Goal: Task Accomplishment & Management: Use online tool/utility

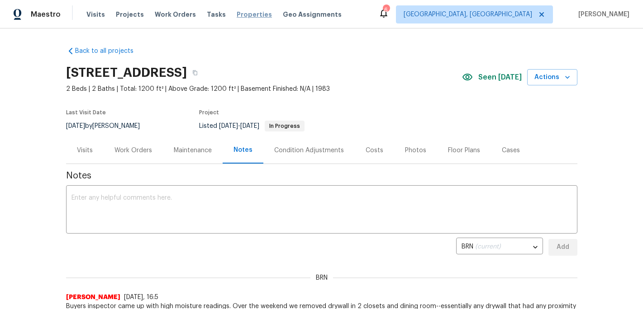
click at [251, 14] on span "Properties" at bounding box center [254, 14] width 35 height 9
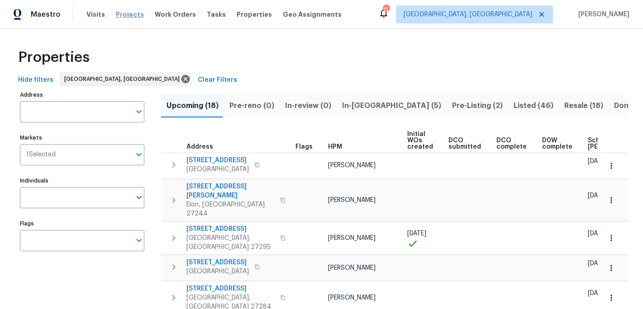
click at [128, 10] on span "Projects" at bounding box center [130, 14] width 28 height 9
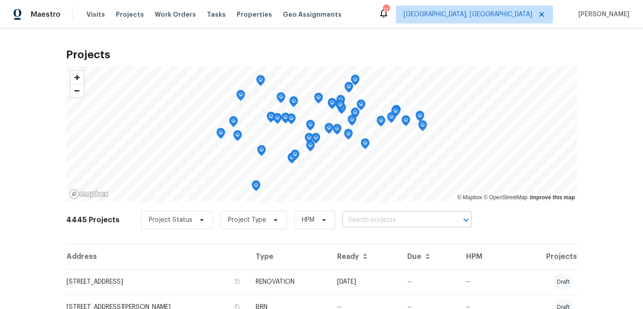
click at [351, 225] on input "text" at bounding box center [394, 221] width 104 height 14
type input "504 [PERSON_NAME]"
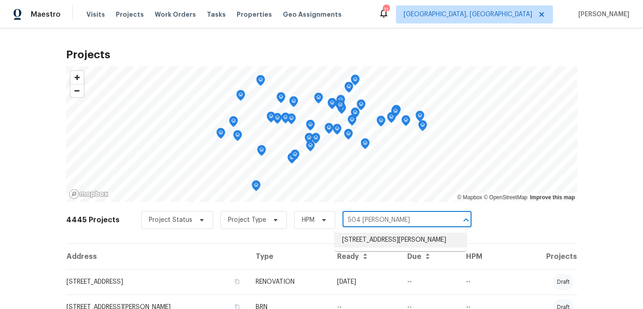
click at [371, 242] on li "[STREET_ADDRESS][PERSON_NAME]" at bounding box center [401, 240] width 132 height 15
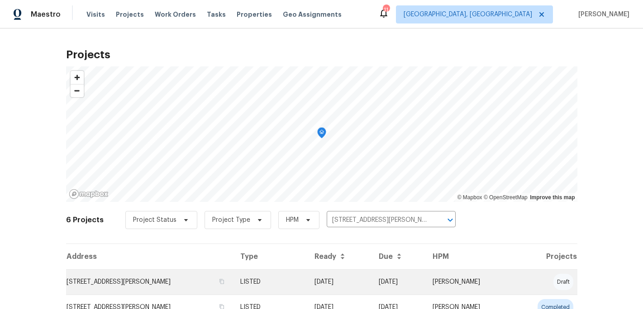
click at [173, 284] on td "[STREET_ADDRESS][PERSON_NAME]" at bounding box center [149, 282] width 167 height 25
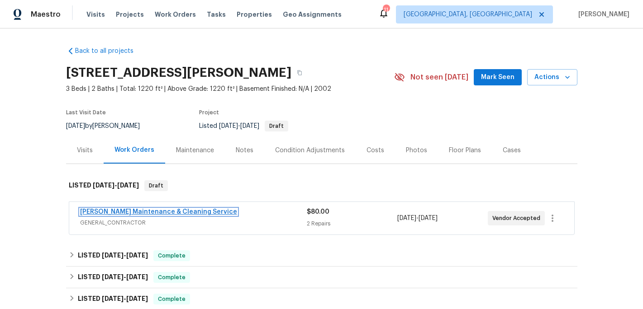
click at [173, 211] on link "[PERSON_NAME] Maintenance & Cleaning Service" at bounding box center [158, 212] width 157 height 6
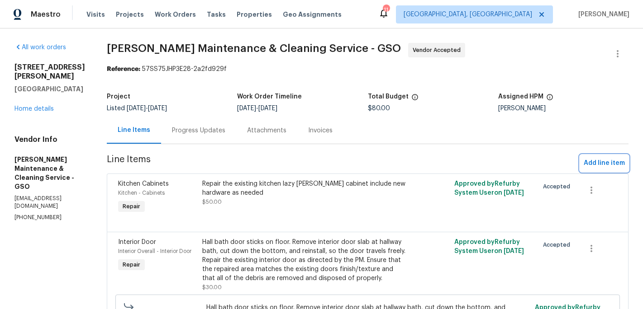
click at [592, 166] on span "Add line item" at bounding box center [604, 163] width 41 height 11
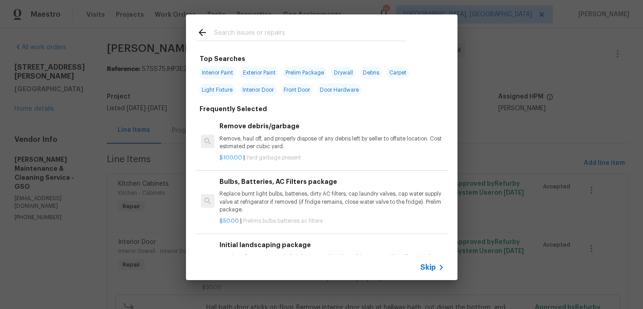
click at [237, 32] on input "text" at bounding box center [310, 34] width 192 height 14
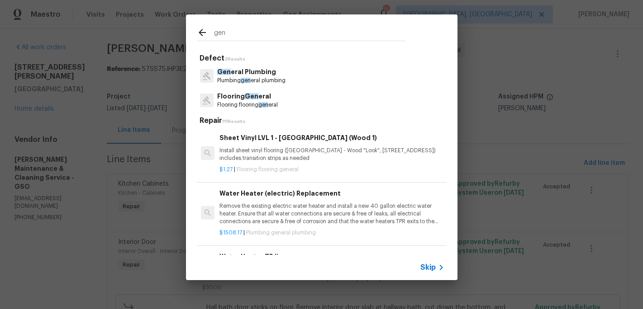
type input "gen"
click at [247, 98] on span "Gen" at bounding box center [252, 96] width 14 height 6
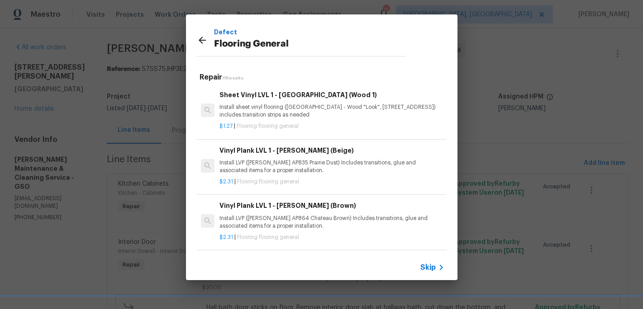
click at [267, 157] on div "Vinyl Plank LVL 1 - [PERSON_NAME] (Beige) Install LVP ([PERSON_NAME] AP835 Prai…" at bounding box center [331, 160] width 224 height 29
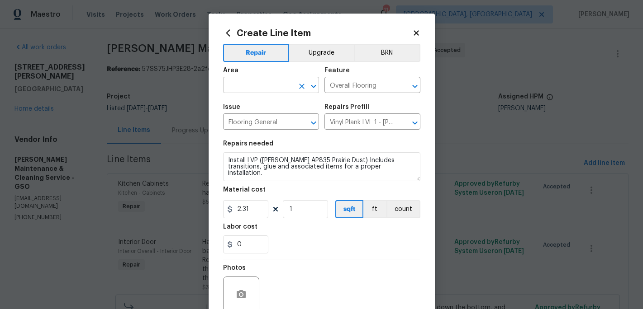
drag, startPoint x: 250, startPoint y: 97, endPoint x: 250, endPoint y: 90, distance: 6.8
click at [250, 95] on span "Area ​" at bounding box center [271, 80] width 96 height 37
click at [250, 90] on input "text" at bounding box center [258, 86] width 71 height 14
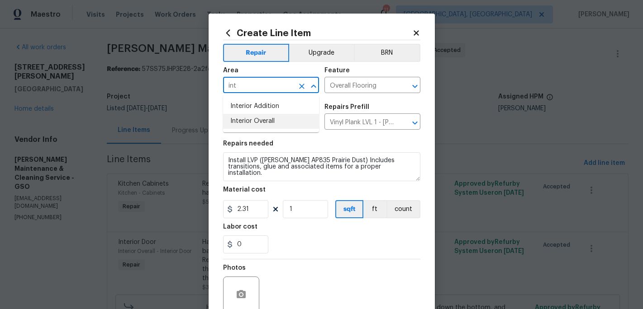
click at [252, 122] on li "Interior Overall" at bounding box center [271, 121] width 96 height 15
type input "Interior Overall"
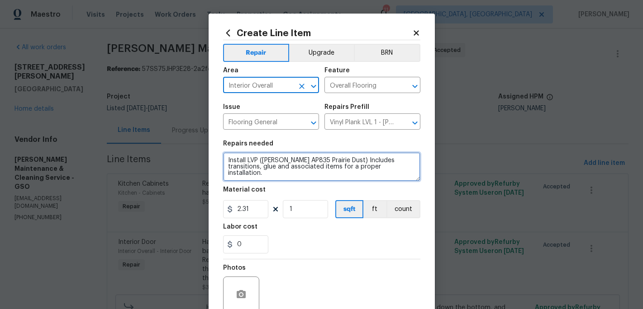
click at [226, 157] on textarea "Install LVP ([PERSON_NAME] AP835 Prairie Dust) Includes transitions, glue and a…" at bounding box center [321, 166] width 197 height 29
type textarea "Install LVP ([PERSON_NAME] AP835 Prairie Dust) Includes transitions, glue and a…"
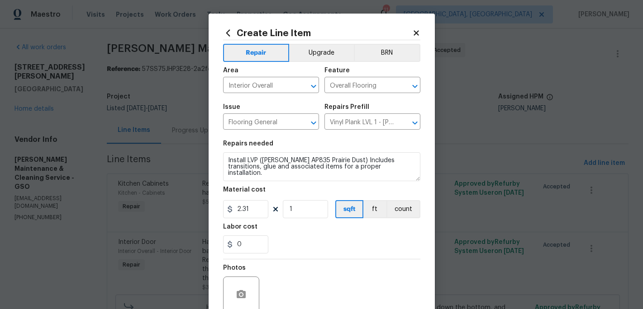
drag, startPoint x: 217, startPoint y: 187, endPoint x: 137, endPoint y: 170, distance: 81.9
click at [160, 172] on div "Create Line Item Repair Upgrade BRN Area Interior Overall ​ Feature Overall Flo…" at bounding box center [321, 154] width 643 height 309
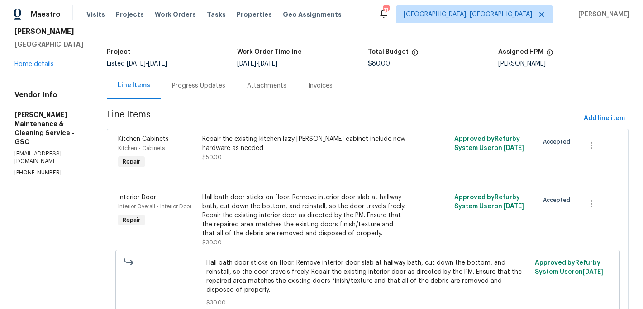
scroll to position [38, 0]
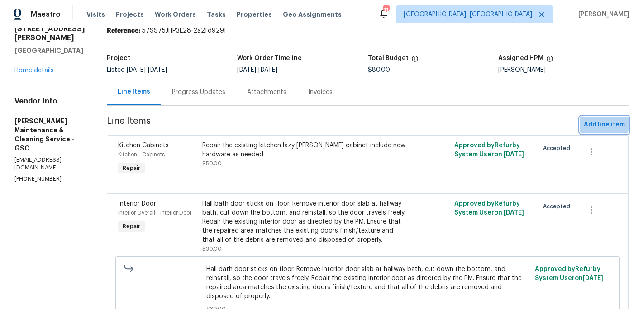
click at [595, 124] on span "Add line item" at bounding box center [604, 124] width 41 height 11
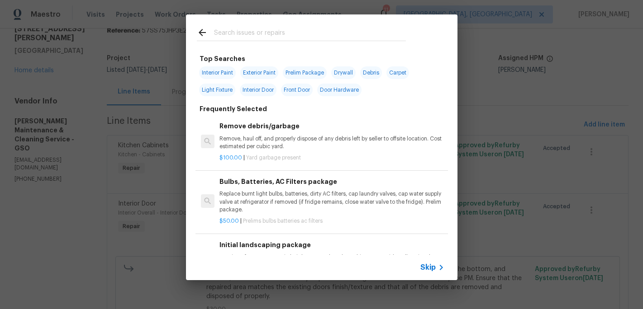
click at [234, 33] on input "text" at bounding box center [310, 34] width 192 height 14
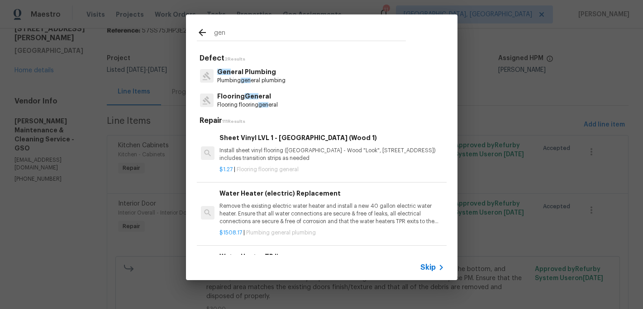
type input "gen"
click at [239, 100] on p "Flooring Gen eral" at bounding box center [247, 97] width 61 height 10
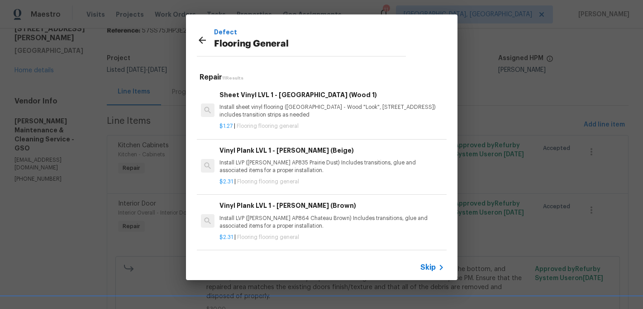
click at [252, 160] on p "Install LVP ([PERSON_NAME] AP835 Prairie Dust) Includes transitions, glue and a…" at bounding box center [331, 166] width 224 height 15
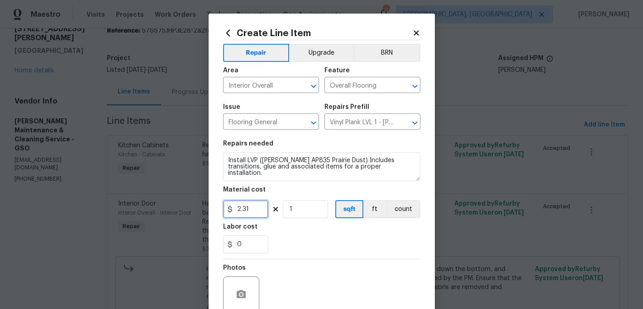
click at [250, 213] on input "2.31" at bounding box center [245, 209] width 45 height 18
type input "2500"
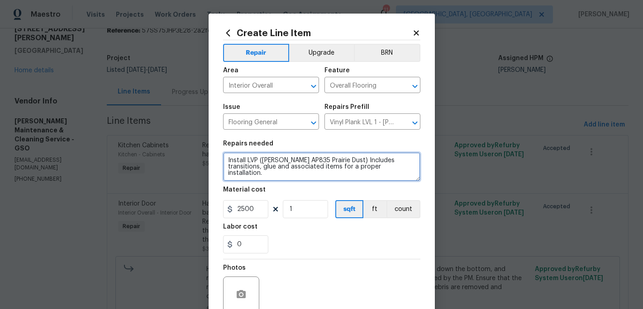
click at [228, 156] on textarea "Install LVP ([PERSON_NAME] AP835 Prairie Dust) Includes transitions, glue and a…" at bounding box center [321, 166] width 197 height 29
type textarea "Due to visitor feedback, the tongue and grooves on the laminate in the home hav…"
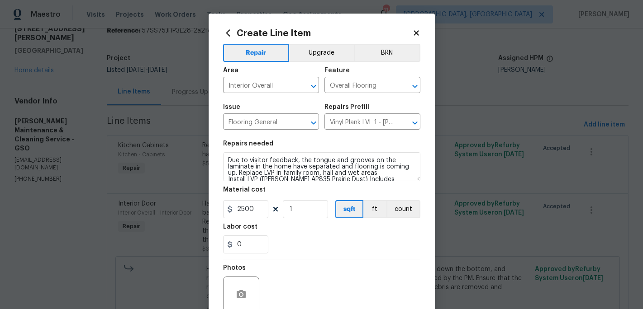
click at [293, 249] on div "0" at bounding box center [321, 245] width 197 height 18
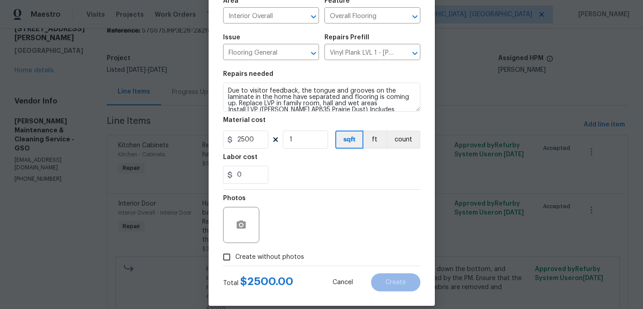
scroll to position [81, 0]
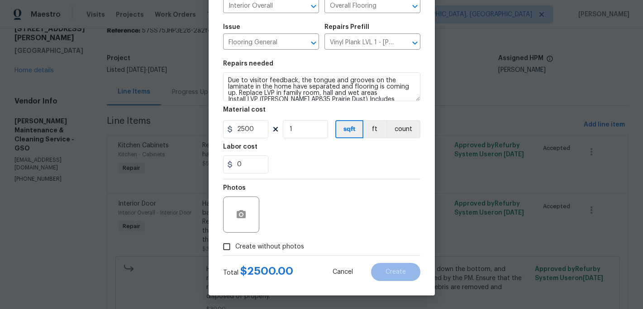
click at [230, 247] on input "Create without photos" at bounding box center [226, 246] width 17 height 17
checkbox input "true"
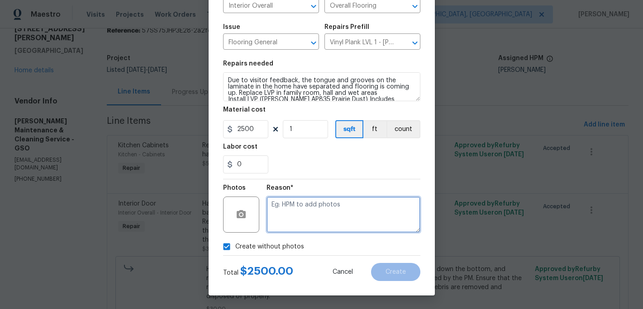
click at [283, 232] on textarea at bounding box center [343, 215] width 154 height 36
type textarea "c"
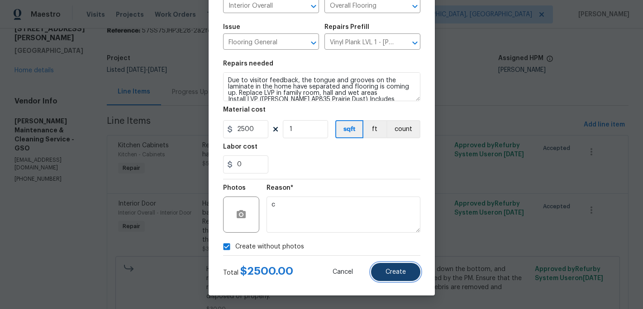
click at [394, 272] on span "Create" at bounding box center [395, 272] width 20 height 7
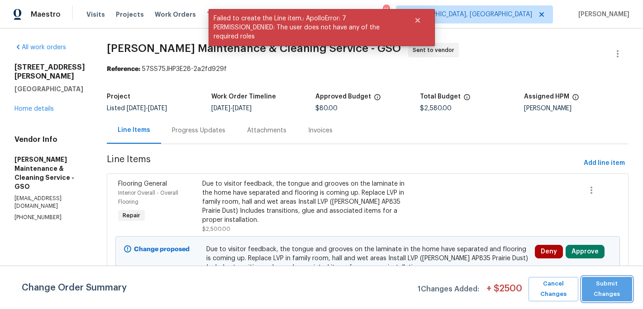
click at [608, 295] on span "Submit Changes" at bounding box center [606, 289] width 41 height 21
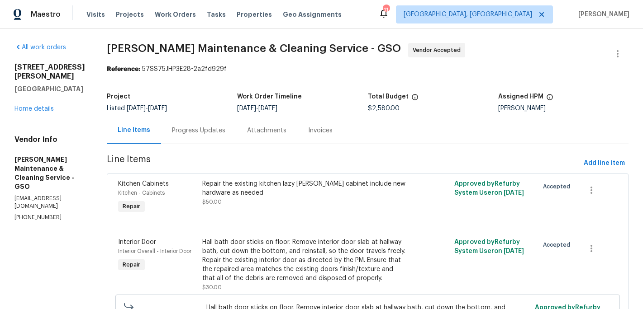
click at [43, 96] on div "[STREET_ADDRESS][PERSON_NAME] Home details" at bounding box center [49, 88] width 71 height 51
click at [241, 15] on span "Properties" at bounding box center [254, 14] width 35 height 9
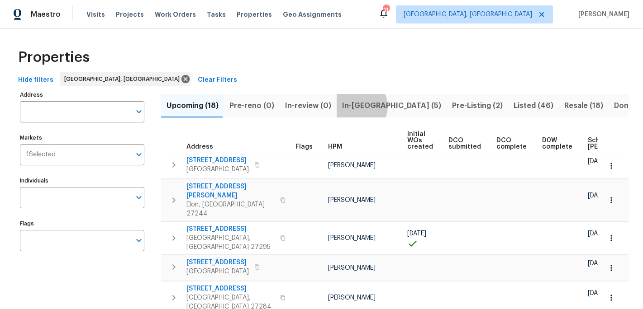
click at [354, 106] on span "In-[GEOGRAPHIC_DATA] (5)" at bounding box center [391, 106] width 99 height 13
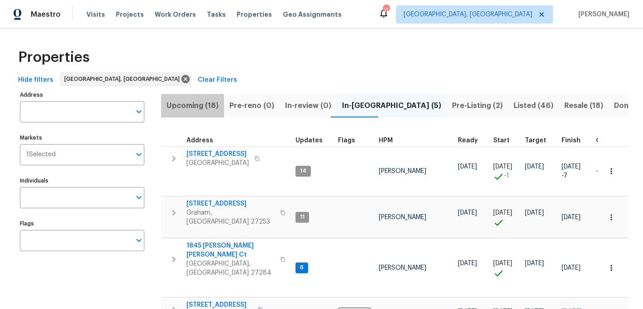
click at [191, 108] on span "Upcoming (18)" at bounding box center [192, 106] width 52 height 13
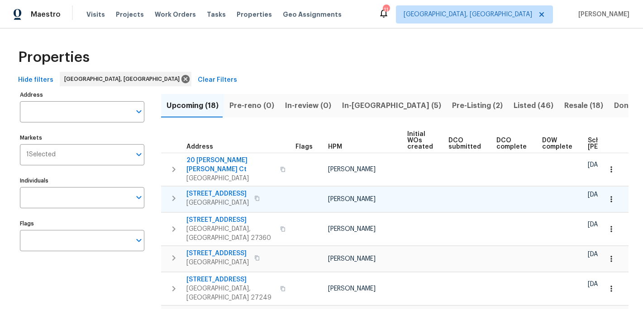
click at [218, 190] on span "[STREET_ADDRESS]" at bounding box center [217, 194] width 62 height 9
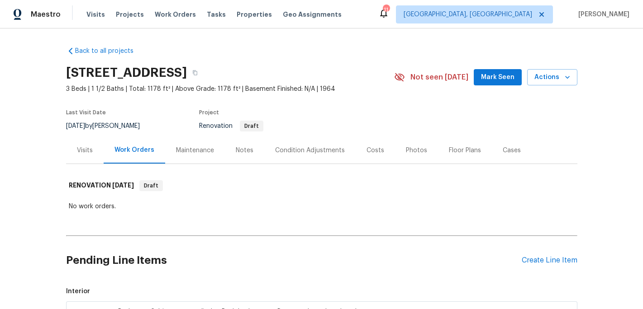
click at [323, 151] on div "Condition Adjustments" at bounding box center [310, 150] width 70 height 9
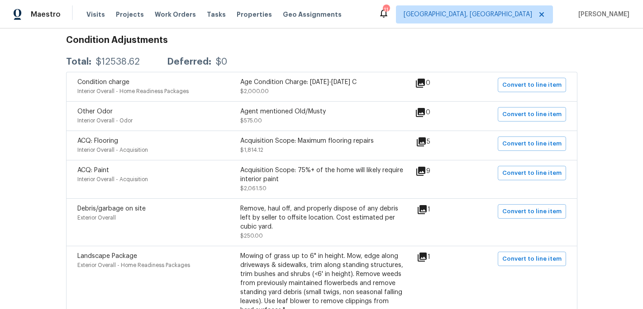
scroll to position [158, 0]
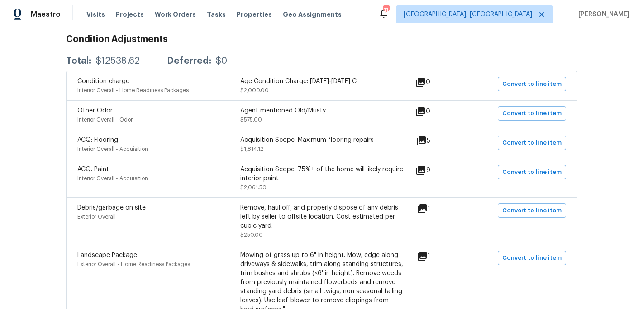
click at [284, 172] on div "Acquisition Scope: 75%+ of the home will likely require interior paint" at bounding box center [321, 174] width 163 height 18
click at [425, 171] on icon at bounding box center [420, 170] width 9 height 9
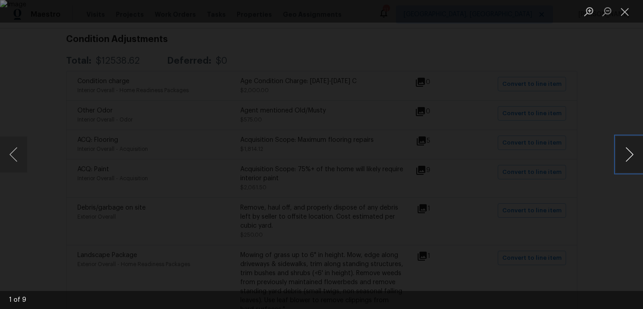
click at [630, 159] on button "Next image" at bounding box center [629, 155] width 27 height 36
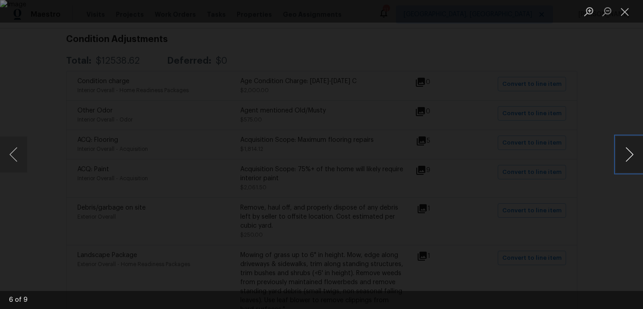
click at [630, 159] on button "Next image" at bounding box center [629, 155] width 27 height 36
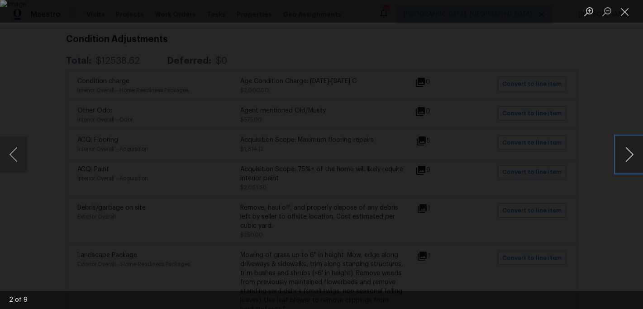
click at [630, 159] on button "Next image" at bounding box center [629, 155] width 27 height 36
click at [625, 13] on button "Close lightbox" at bounding box center [625, 12] width 18 height 16
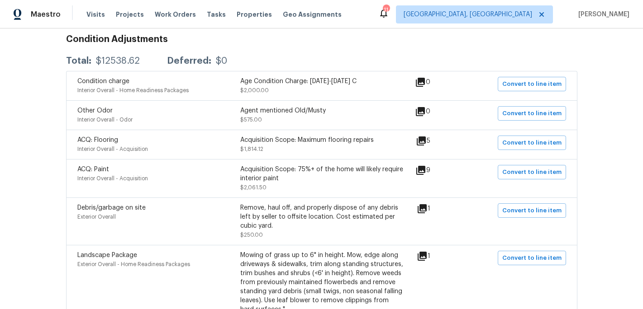
click at [427, 210] on icon at bounding box center [422, 208] width 9 height 9
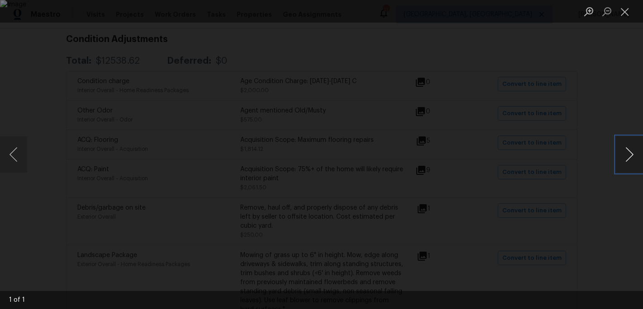
click at [628, 159] on button "Next image" at bounding box center [629, 155] width 27 height 36
click at [624, 11] on button "Close lightbox" at bounding box center [625, 12] width 18 height 16
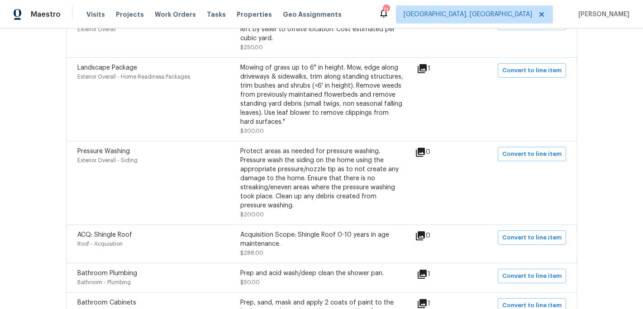
scroll to position [343, 0]
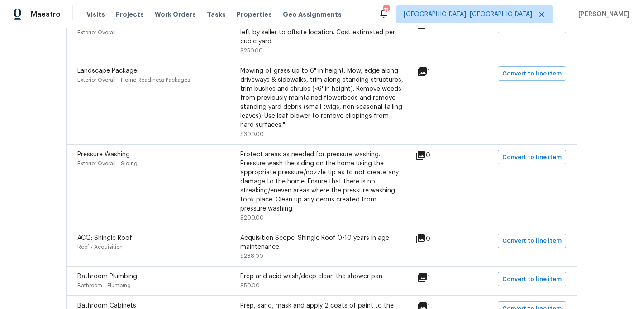
click at [303, 90] on div "Mowing of grass up to 6" in height. Mow, edge along driveways & sidewalks, trim…" at bounding box center [321, 98] width 163 height 63
click at [427, 72] on icon at bounding box center [422, 71] width 9 height 9
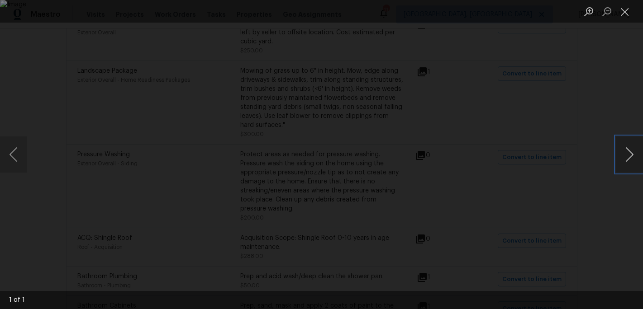
click at [628, 158] on button "Next image" at bounding box center [629, 155] width 27 height 36
click at [628, 157] on button "Next image" at bounding box center [629, 155] width 27 height 36
click at [515, 263] on img "Lightbox" at bounding box center [321, 154] width 643 height 309
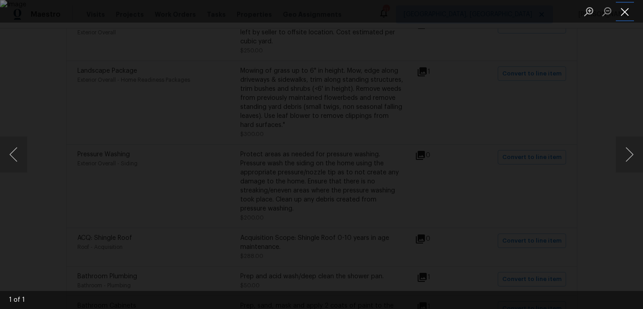
click at [627, 10] on button "Close lightbox" at bounding box center [625, 12] width 18 height 16
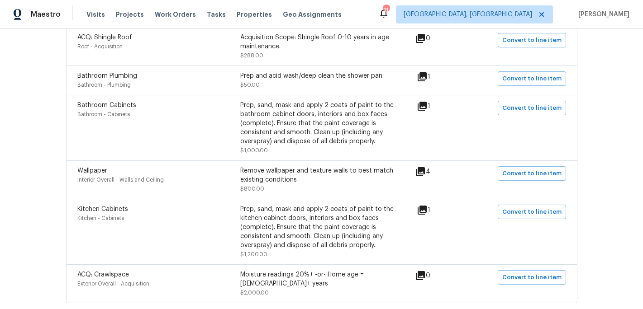
scroll to position [557, 0]
